Goal: Check status: Check status

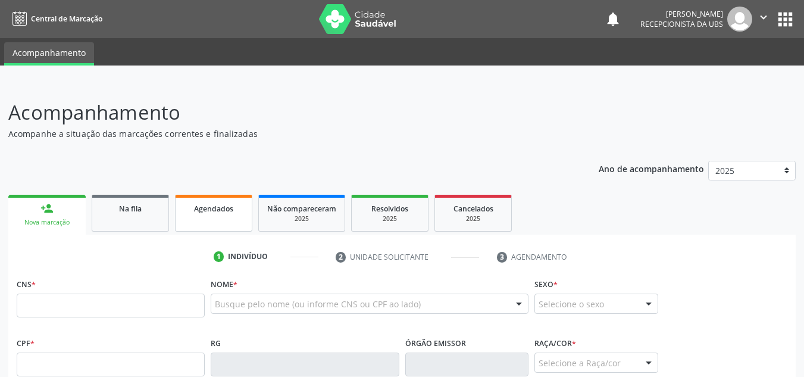
click at [197, 217] on link "Agendados" at bounding box center [213, 213] width 77 height 37
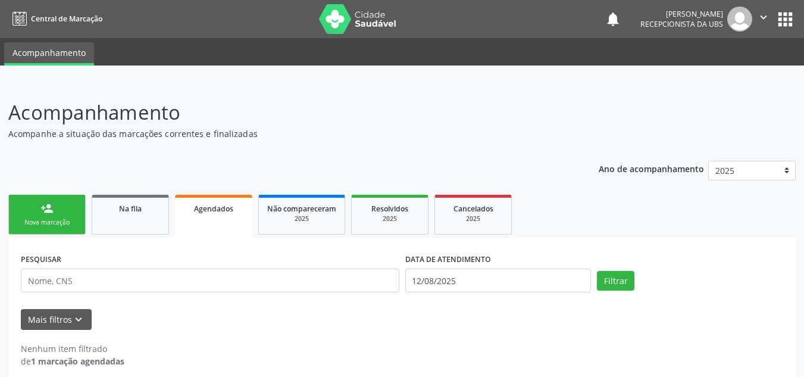
scroll to position [11, 0]
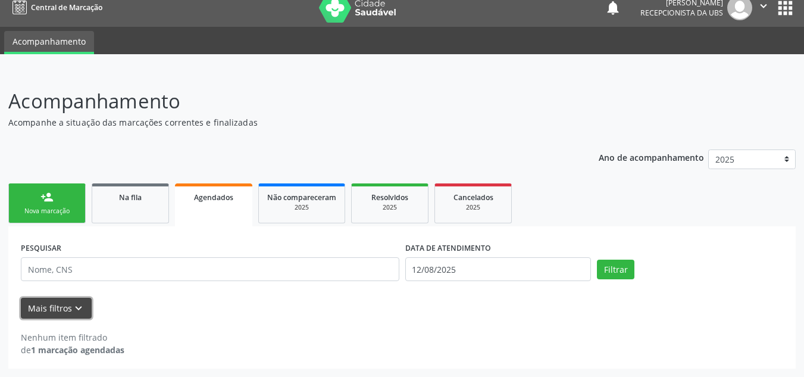
click at [65, 311] on button "Mais filtros keyboard_arrow_down" at bounding box center [56, 307] width 71 height 21
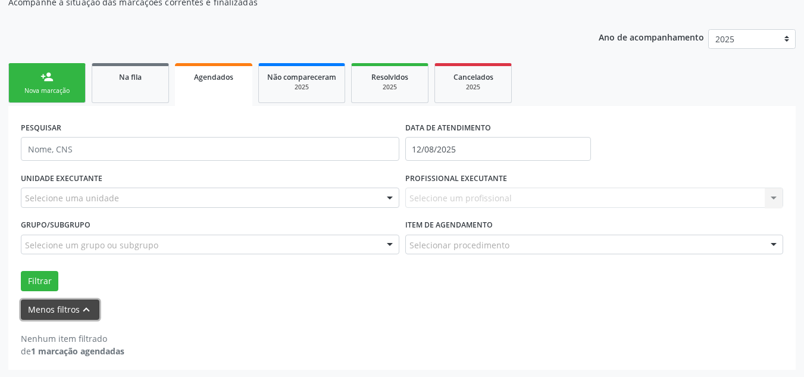
scroll to position [133, 0]
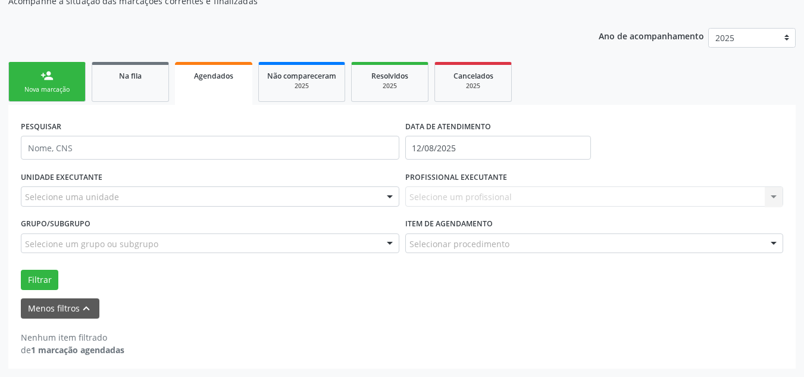
click at [86, 348] on strong "1 marcação agendadas" at bounding box center [77, 349] width 93 height 11
click at [151, 83] on link "Na fila" at bounding box center [130, 82] width 77 height 40
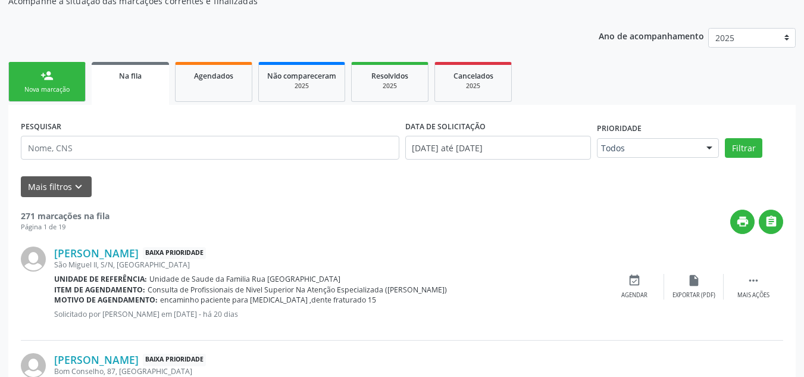
click at [65, 83] on link "person_add Nova marcação" at bounding box center [46, 82] width 77 height 40
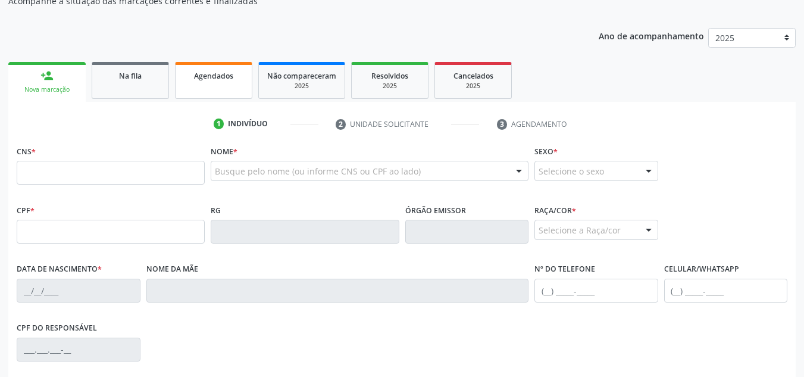
click at [207, 78] on span "Agendados" at bounding box center [213, 76] width 39 height 10
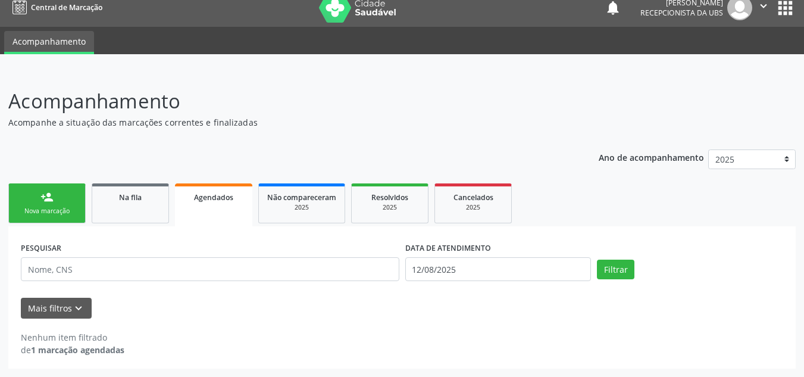
scroll to position [11, 0]
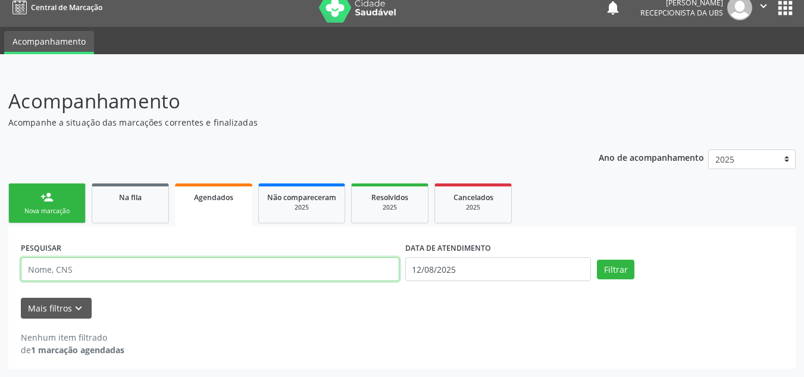
click at [101, 271] on input "text" at bounding box center [210, 269] width 378 height 24
type input "705404406706390"
click at [597, 259] on button "Filtrar" at bounding box center [615, 269] width 37 height 20
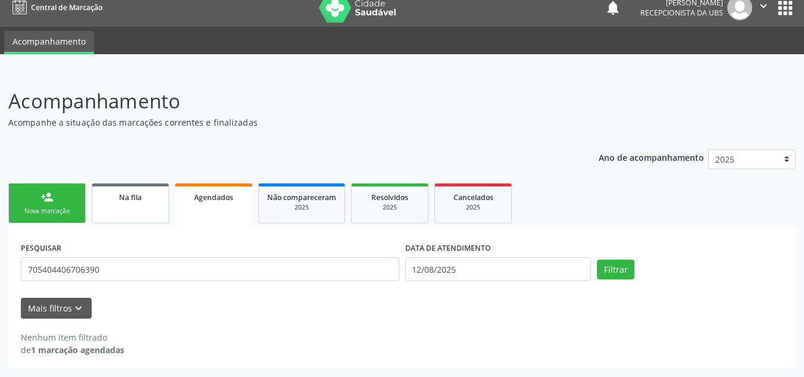
click at [118, 203] on link "Na fila" at bounding box center [130, 203] width 77 height 40
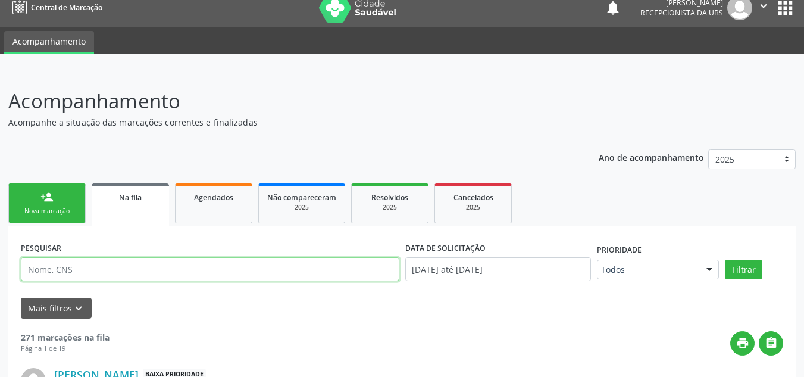
click at [127, 272] on input "text" at bounding box center [210, 269] width 378 height 24
type input "705404406706390"
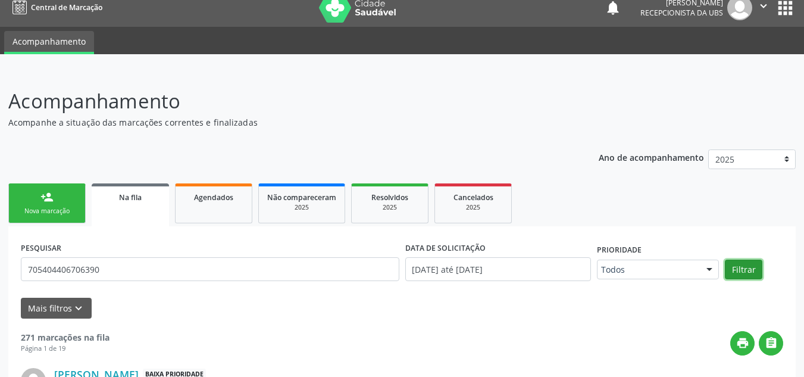
click at [742, 263] on button "Filtrar" at bounding box center [743, 269] width 37 height 20
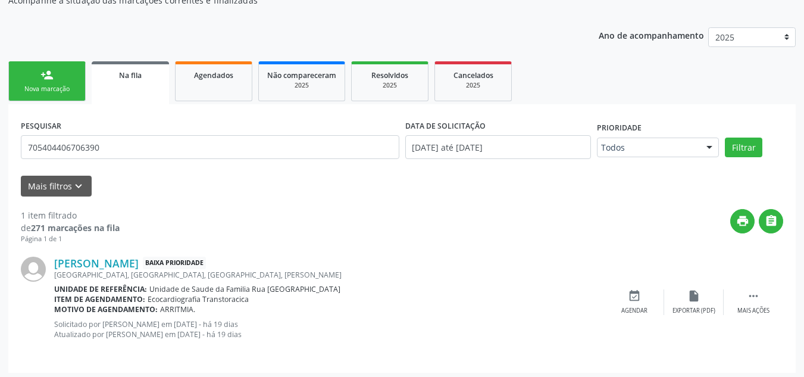
scroll to position [137, 0]
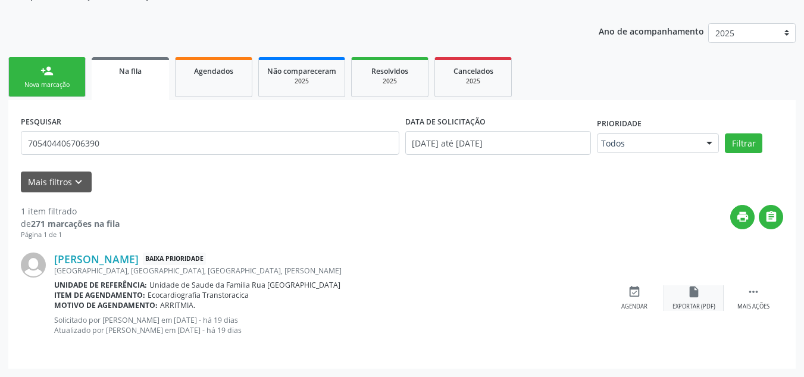
click at [697, 294] on icon "insert_drive_file" at bounding box center [693, 291] width 13 height 13
click at [753, 289] on icon "" at bounding box center [753, 291] width 13 height 13
click at [573, 301] on div "print Imprimir" at bounding box center [574, 298] width 59 height 26
click at [197, 76] on div "Agendados" at bounding box center [213, 70] width 59 height 12
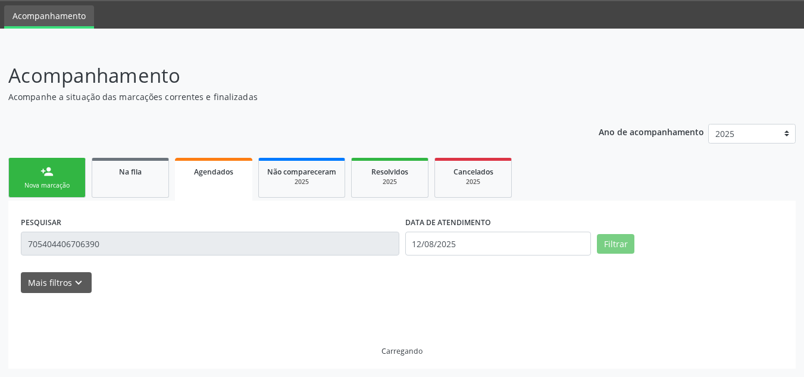
scroll to position [11, 0]
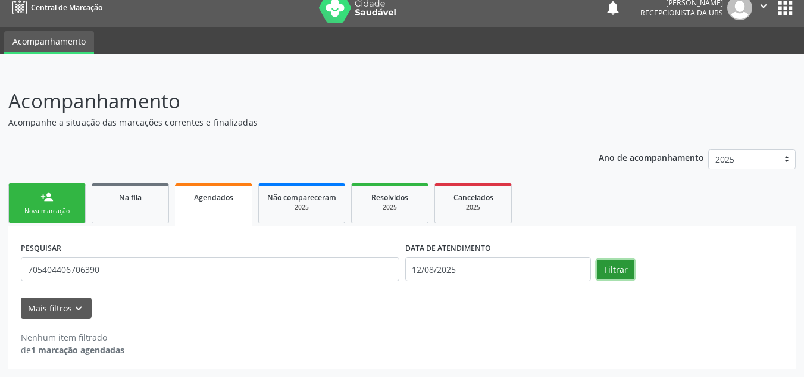
click at [615, 271] on button "Filtrar" at bounding box center [615, 269] width 37 height 20
click at [74, 308] on icon "keyboard_arrow_down" at bounding box center [78, 308] width 13 height 13
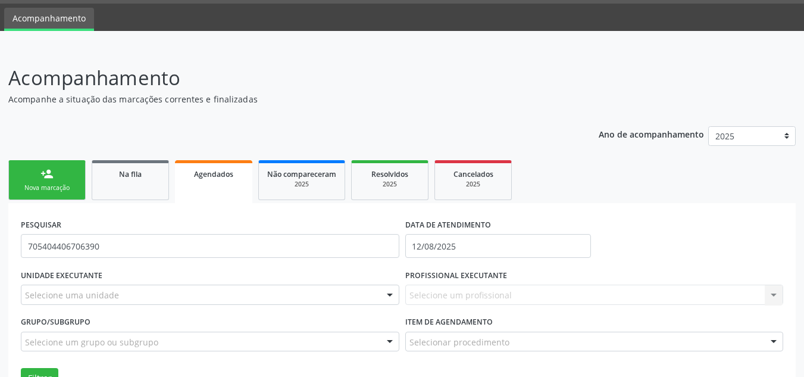
scroll to position [0, 0]
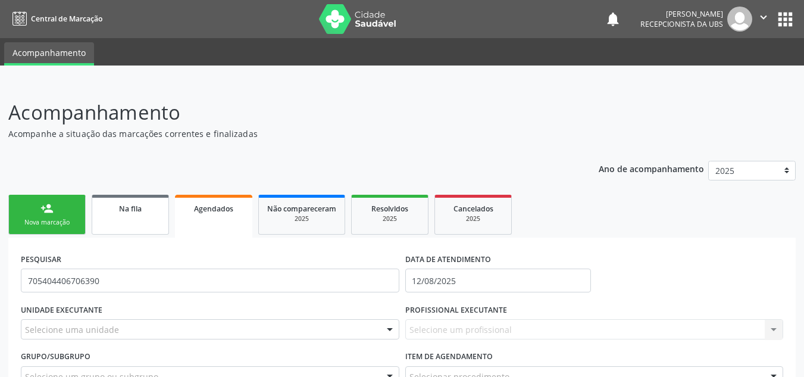
click at [142, 209] on div "Na fila" at bounding box center [130, 208] width 59 height 12
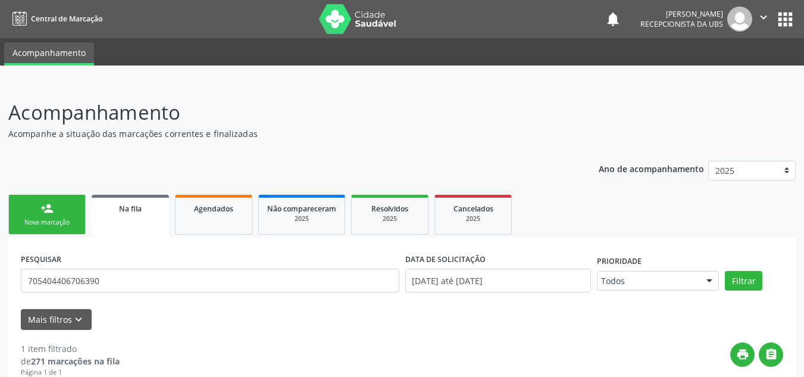
click at [142, 209] on div "Na fila" at bounding box center [130, 208] width 61 height 12
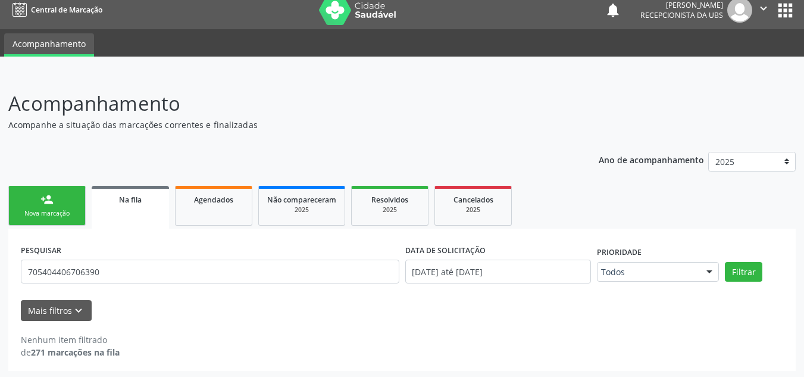
scroll to position [11, 0]
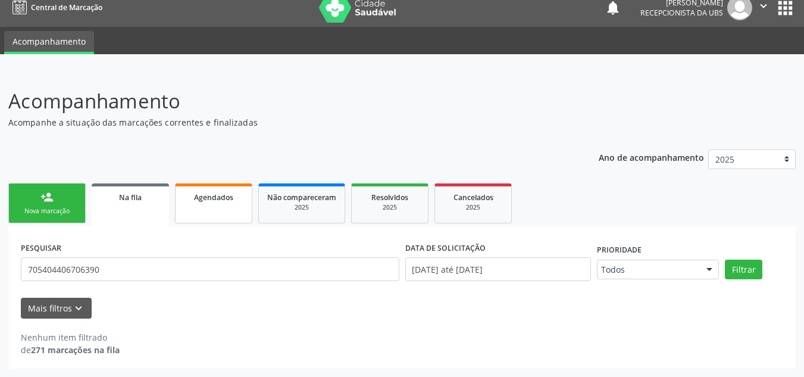
click at [215, 200] on span "Agendados" at bounding box center [213, 197] width 39 height 10
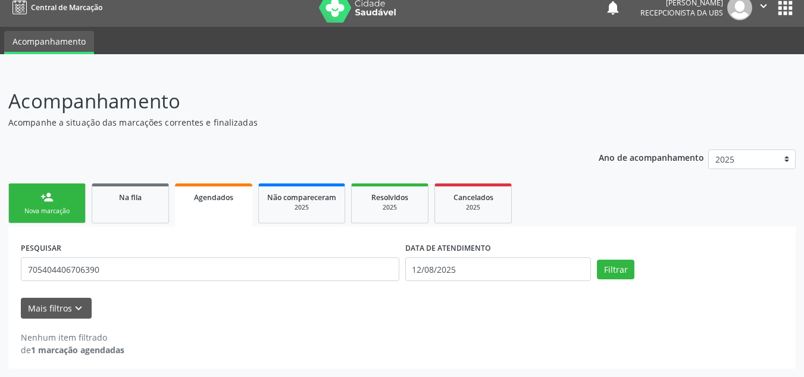
click at [43, 203] on div "person_add" at bounding box center [46, 196] width 13 height 13
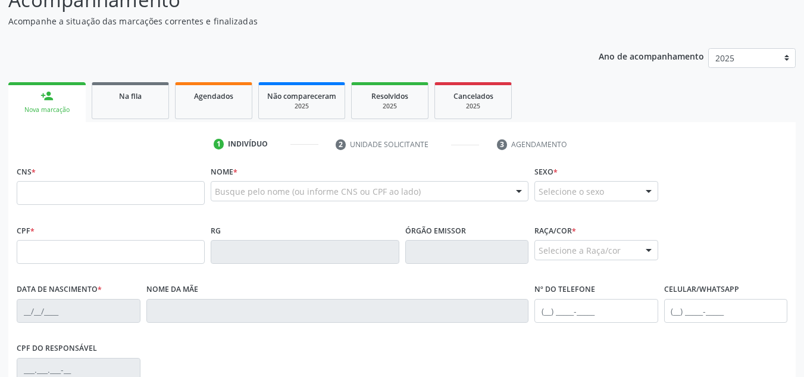
scroll to position [95, 0]
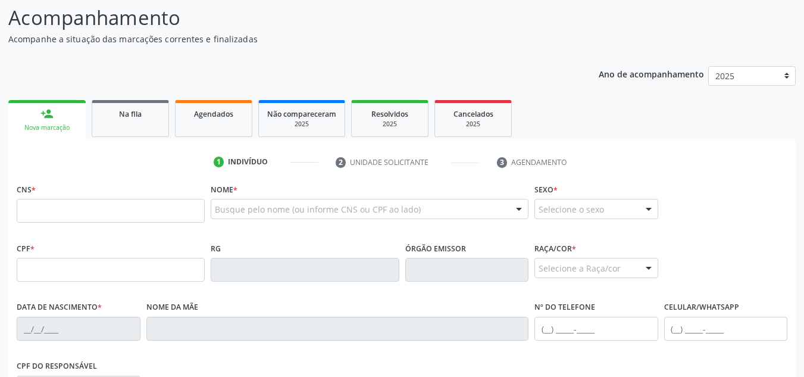
click at [519, 161] on li "3 Agendamento" at bounding box center [543, 162] width 111 height 20
